Goal: Task Accomplishment & Management: Manage account settings

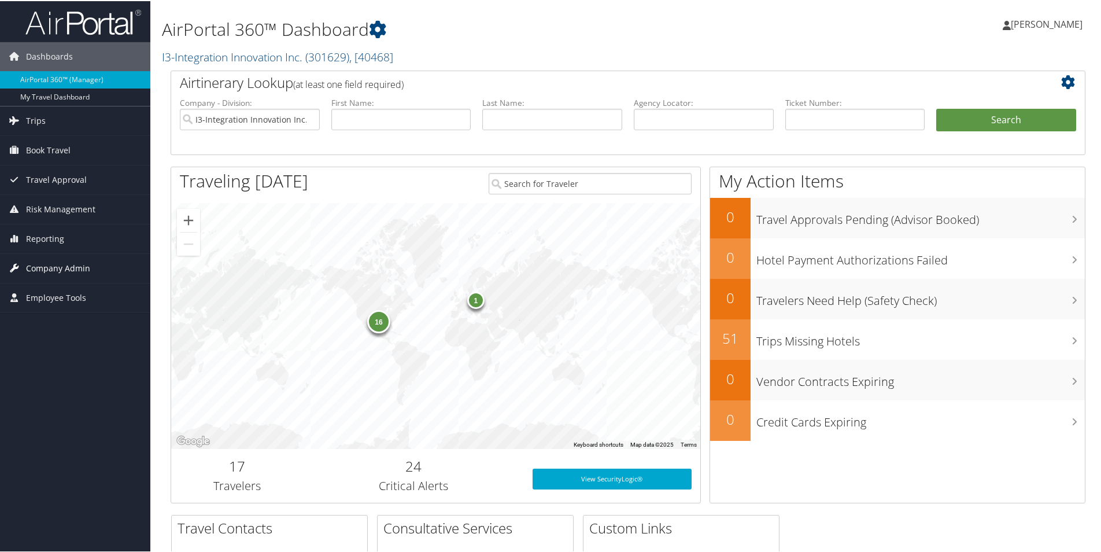
click at [79, 270] on span "Company Admin" at bounding box center [58, 267] width 64 height 29
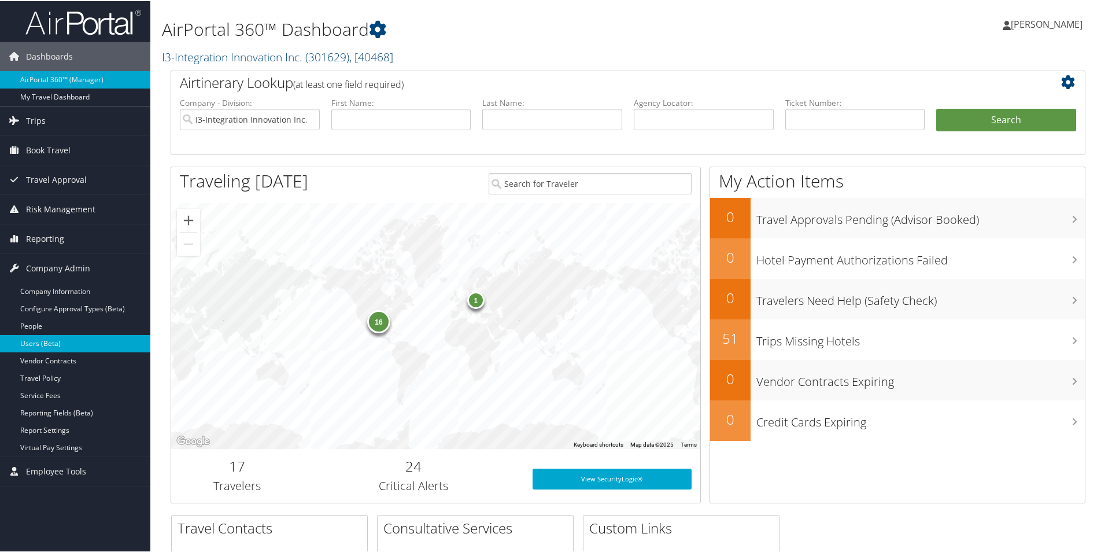
click at [46, 343] on link "Users (Beta)" at bounding box center [75, 342] width 150 height 17
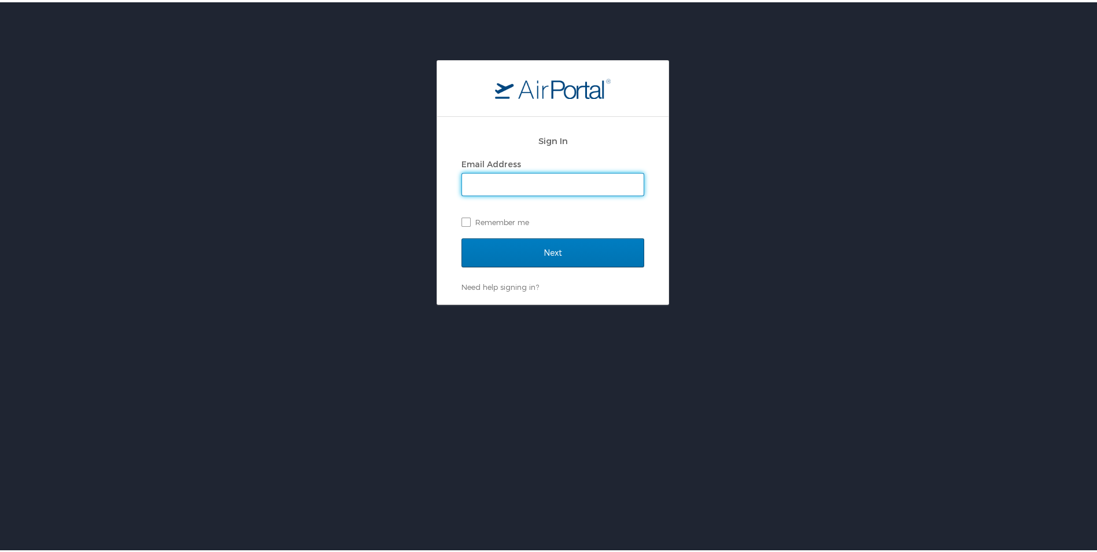
type input "naomi.smith@i3-corps.com"
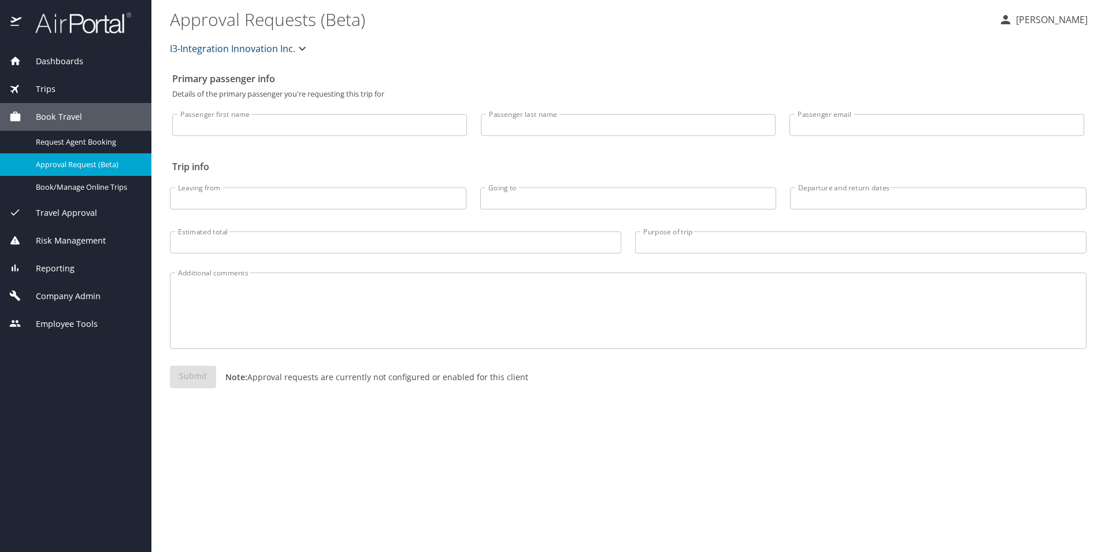
click at [82, 294] on span "Company Admin" at bounding box center [60, 296] width 79 height 13
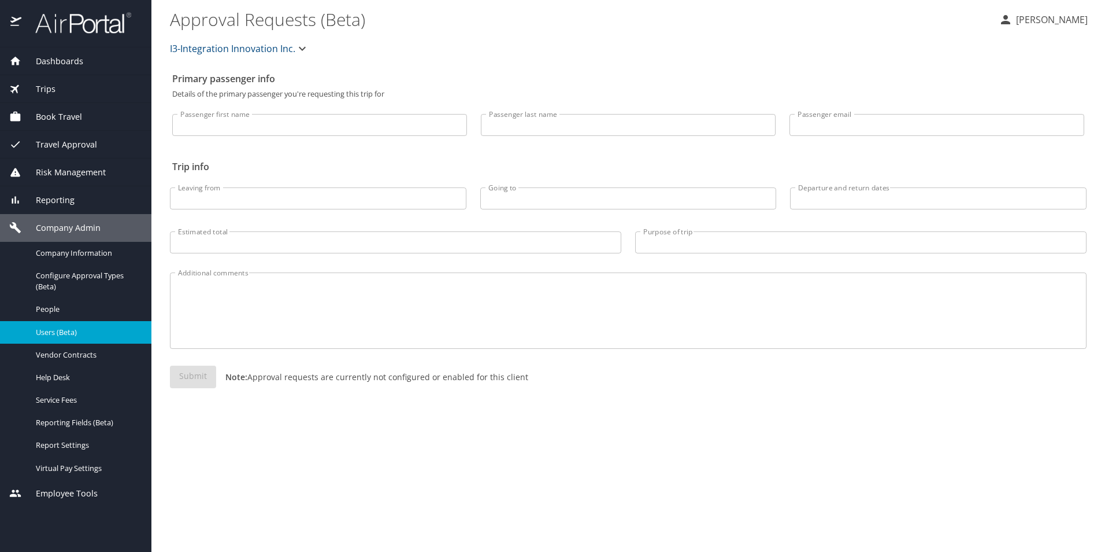
click at [84, 333] on span "Users (Beta)" at bounding box center [87, 332] width 102 height 11
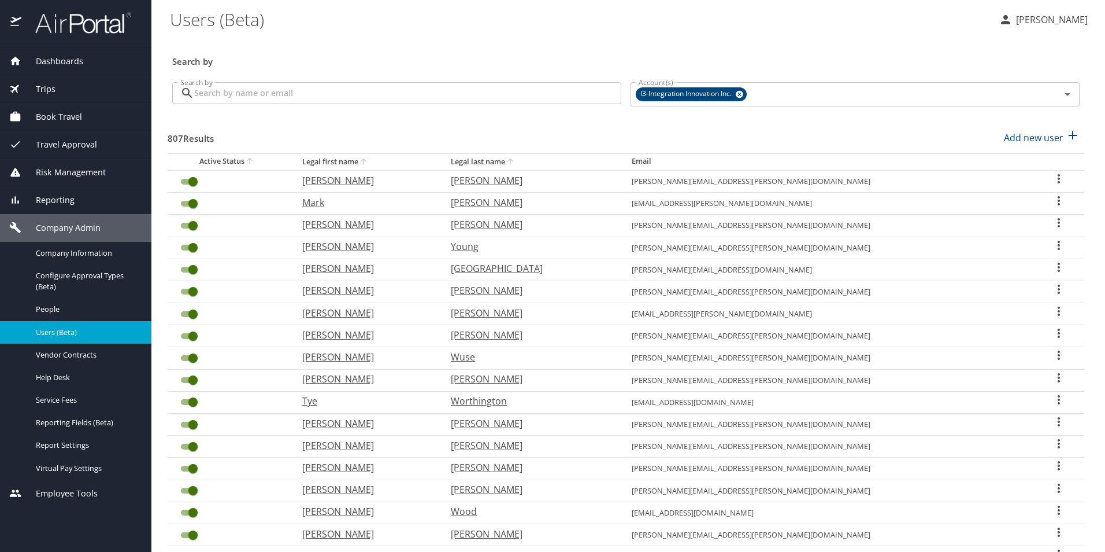
click at [313, 94] on input "Search by" at bounding box center [407, 93] width 427 height 22
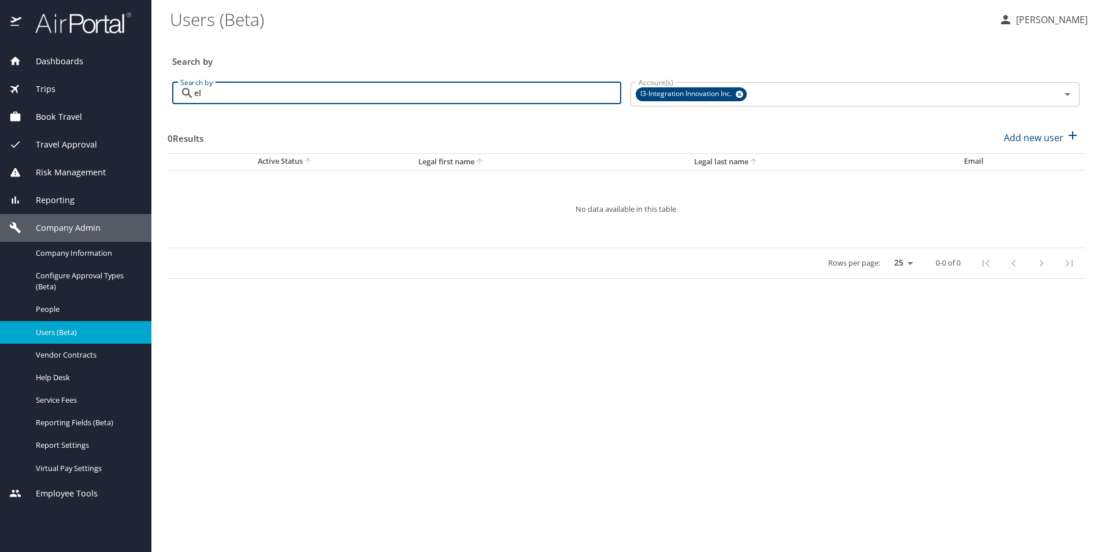
type input "e"
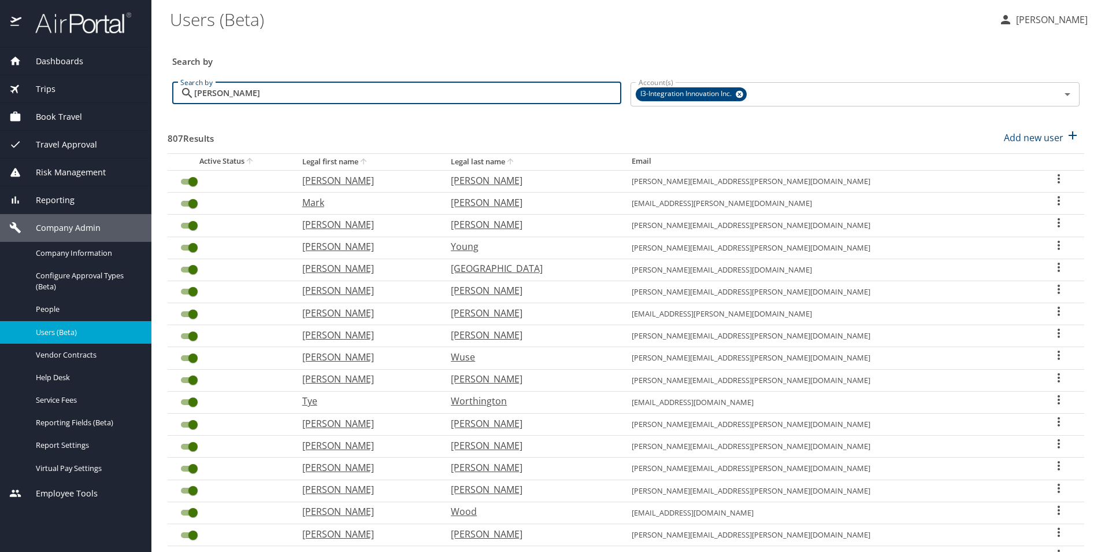
type input "jenkins"
checkbox input "false"
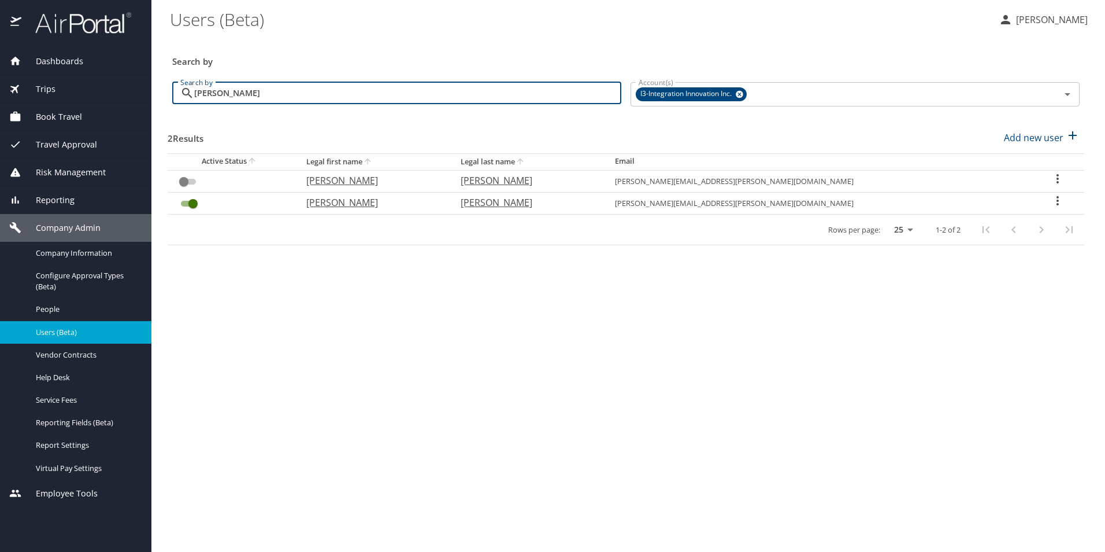
type input "jenkins"
click at [186, 201] on input "User Search Table" at bounding box center [193, 204] width 42 height 14
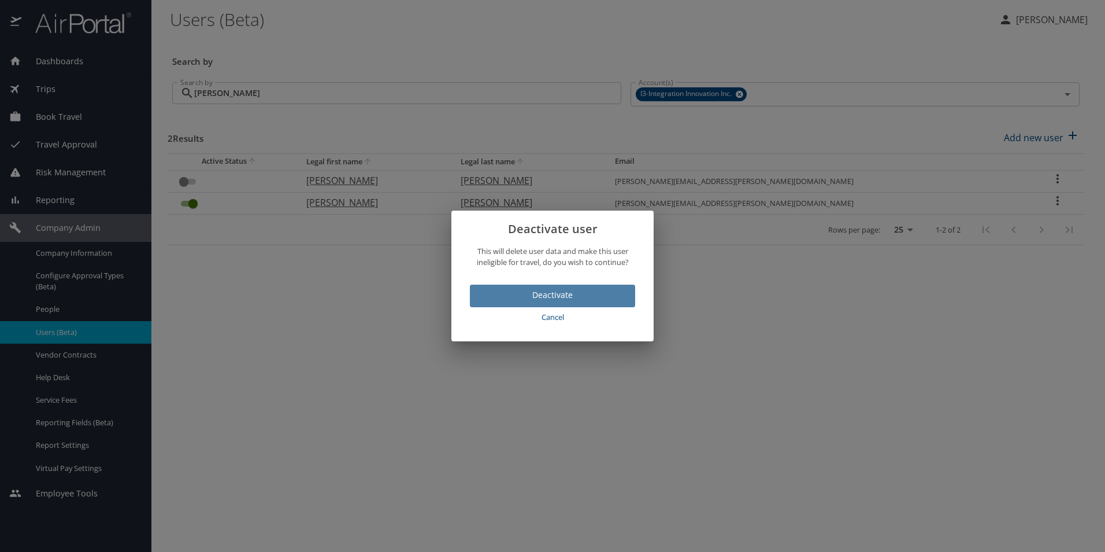
click at [563, 293] on span "Deactivate" at bounding box center [552, 295] width 147 height 14
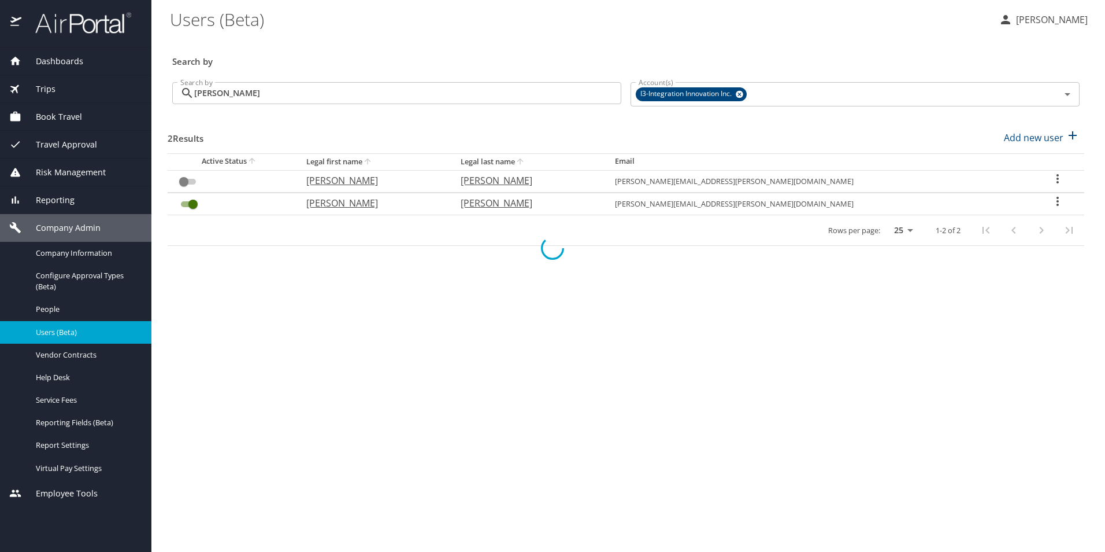
checkbox input "false"
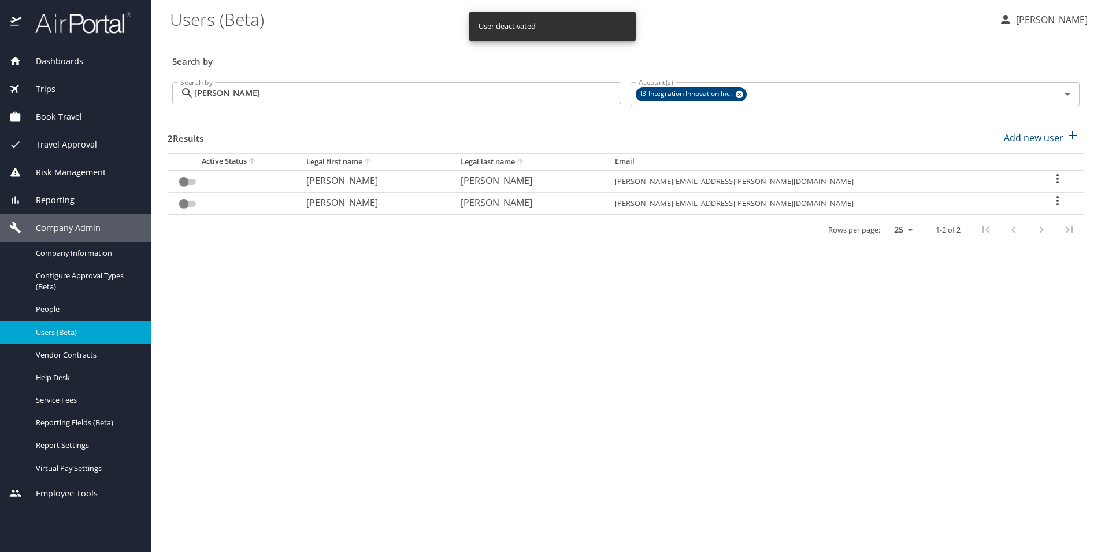
click at [234, 92] on input "jenkins" at bounding box center [407, 93] width 427 height 22
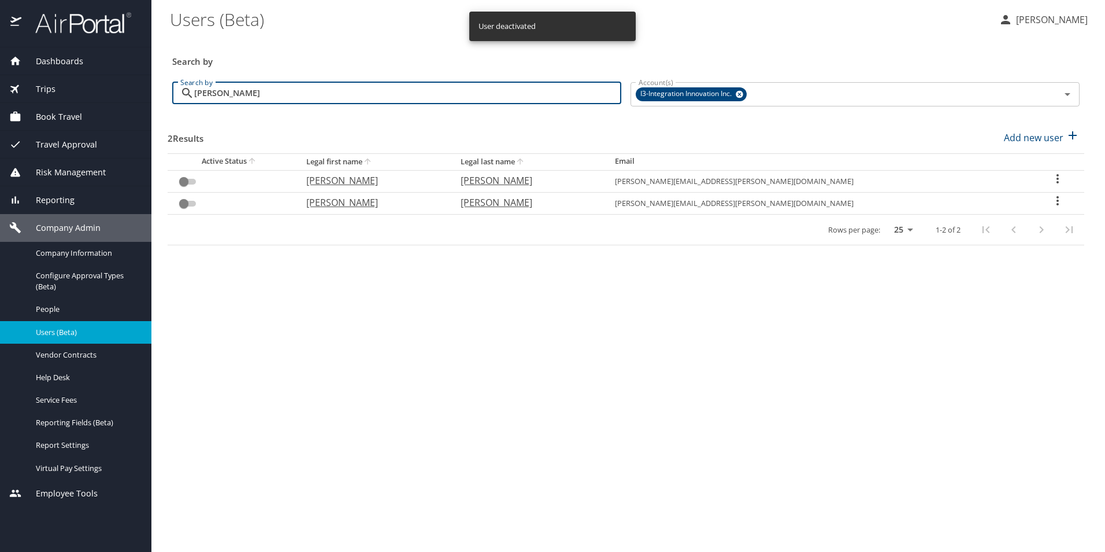
click at [234, 92] on input "jenkins" at bounding box center [407, 93] width 427 height 22
checkbox input "true"
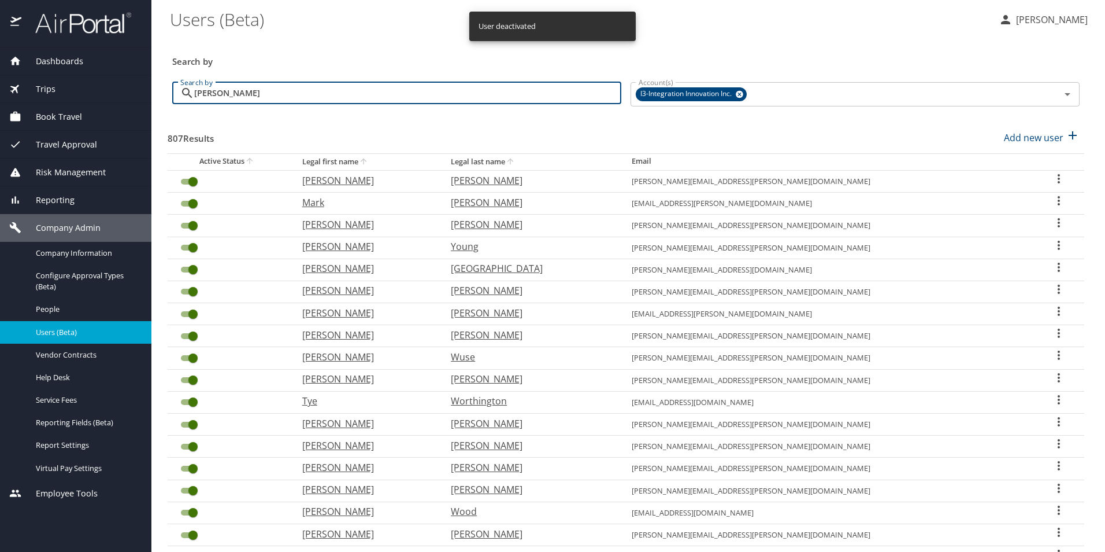
type input "andrews"
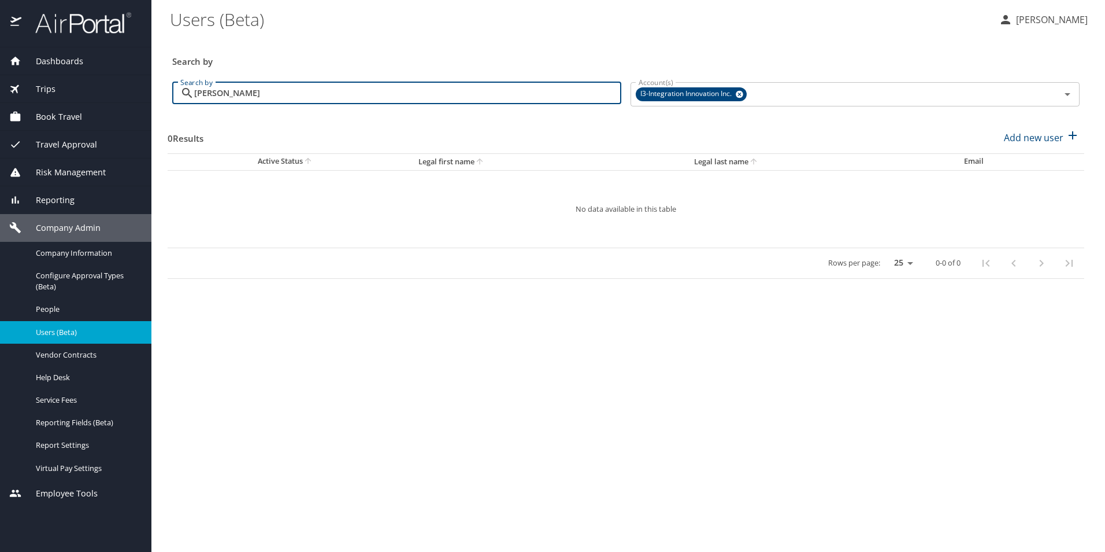
drag, startPoint x: 258, startPoint y: 93, endPoint x: 172, endPoint y: 101, distance: 85.9
click at [172, 101] on div "andrews Search by" at bounding box center [396, 93] width 449 height 22
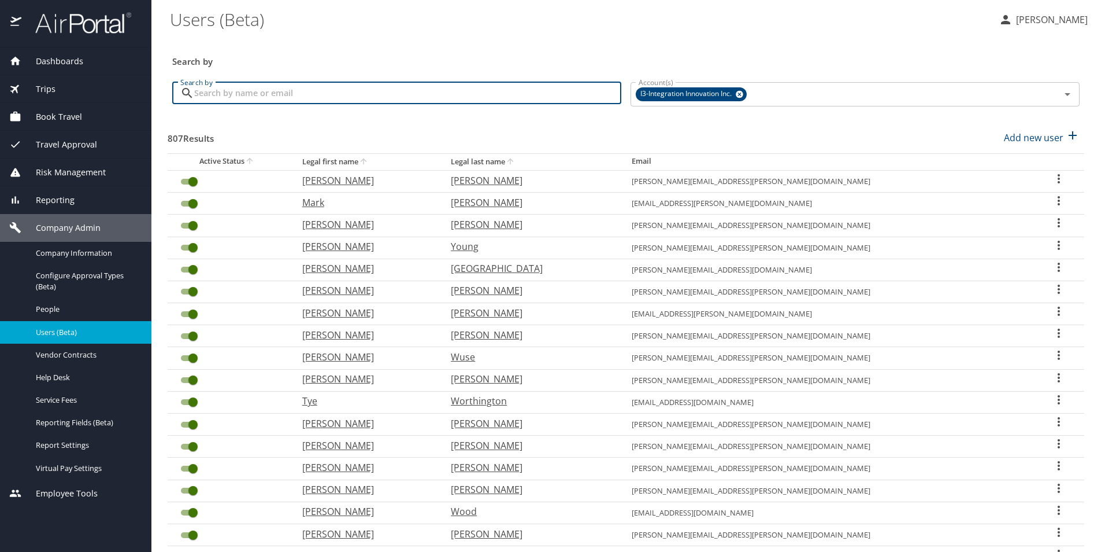
click at [56, 60] on span "Dashboards" at bounding box center [52, 61] width 62 height 13
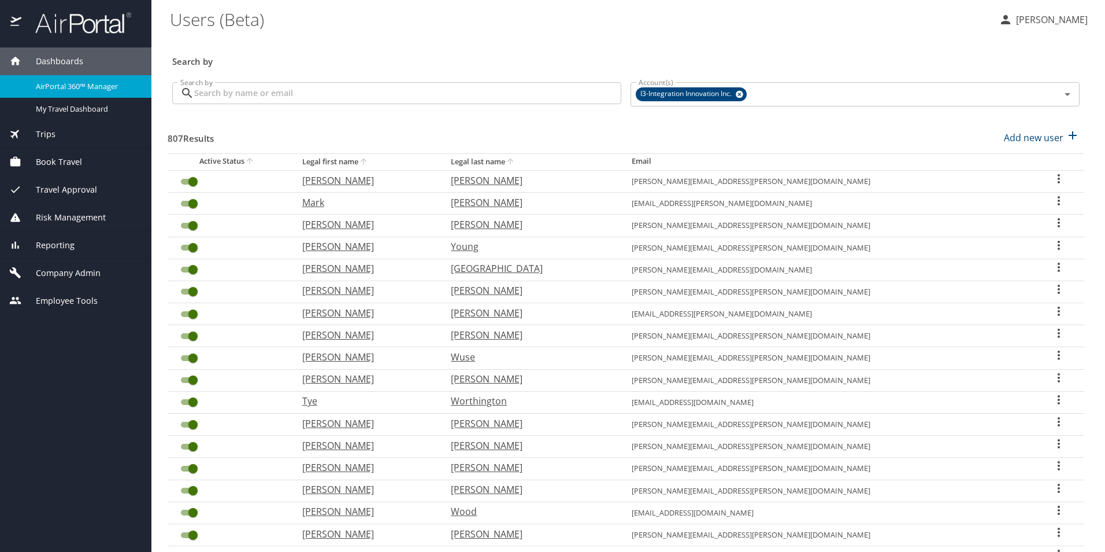
click at [83, 85] on span "AirPortal 360™ Manager" at bounding box center [87, 86] width 102 height 11
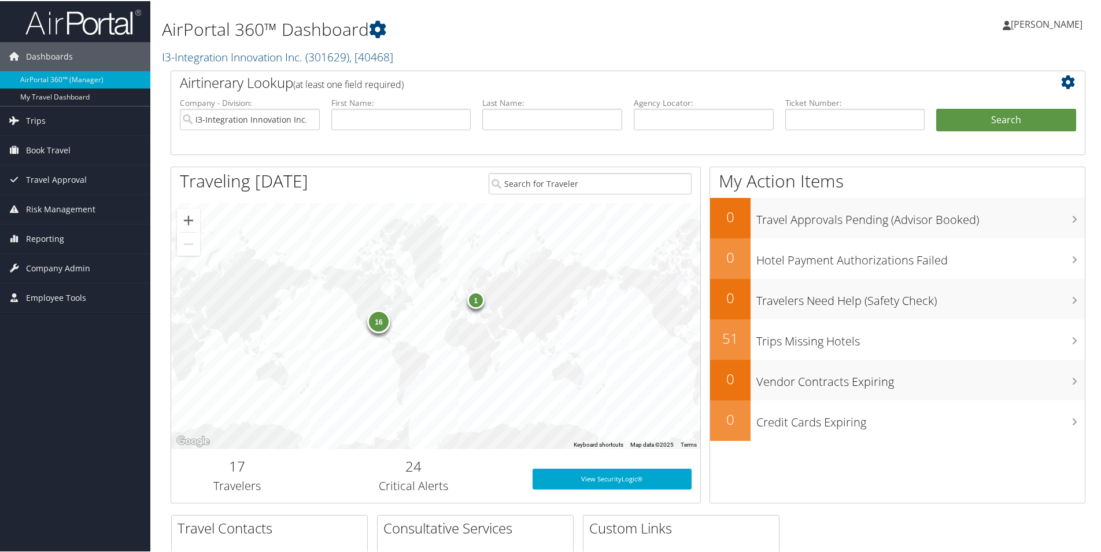
click at [375, 326] on div "16" at bounding box center [378, 320] width 23 height 23
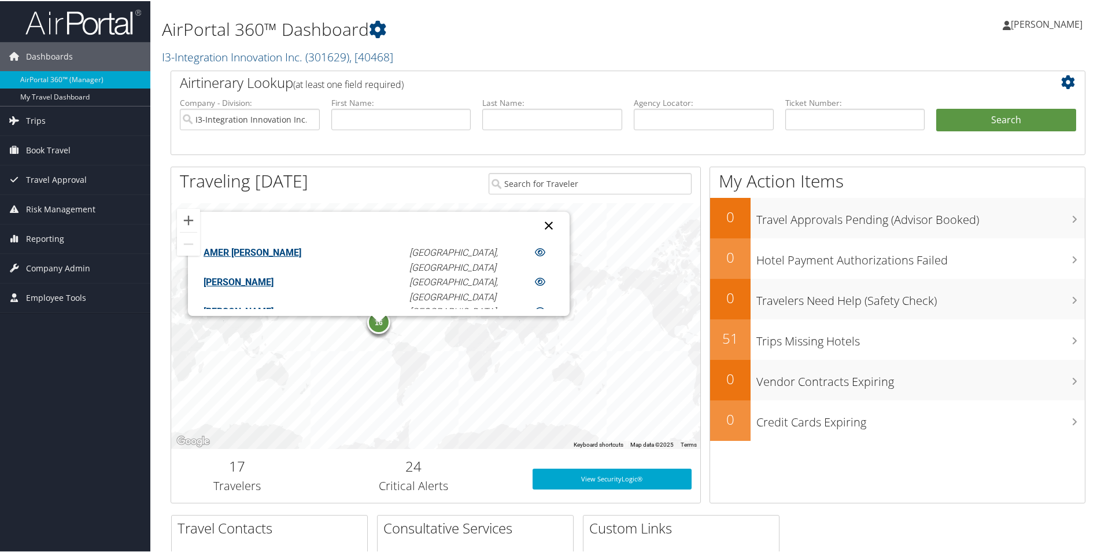
click at [535, 222] on button "Close" at bounding box center [549, 224] width 28 height 28
